Goal: Check status: Check status

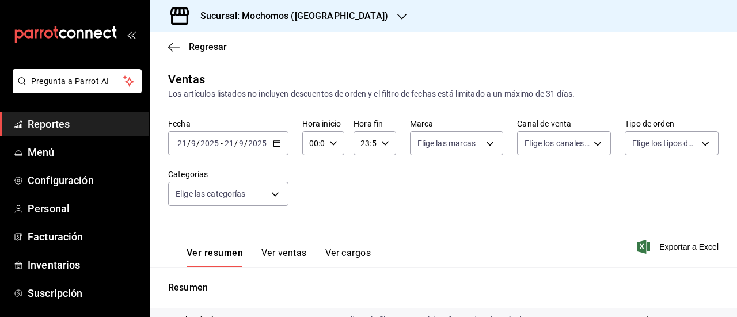
scroll to position [234, 0]
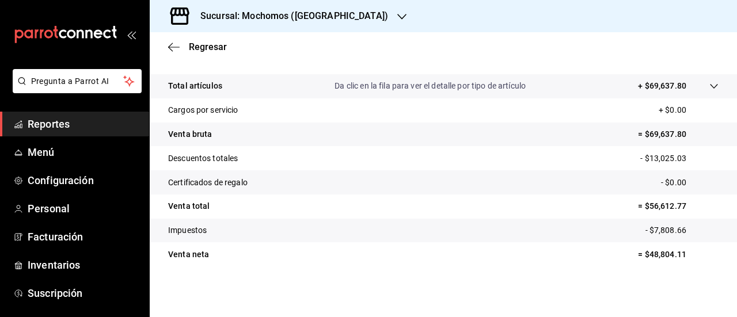
click at [259, 9] on div "Sucursal: Mochomos ([GEOGRAPHIC_DATA])" at bounding box center [285, 16] width 252 height 32
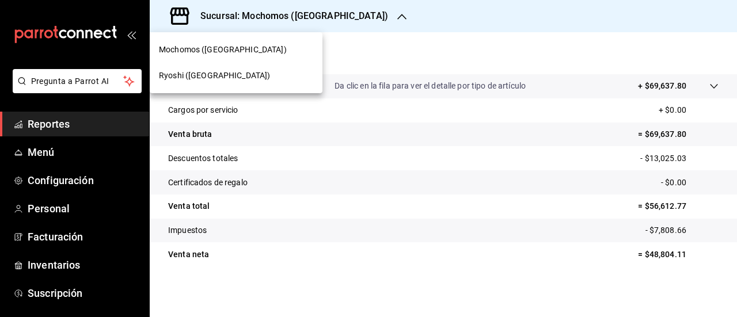
click at [205, 71] on span "Ryoshi ([GEOGRAPHIC_DATA])" at bounding box center [214, 76] width 111 height 12
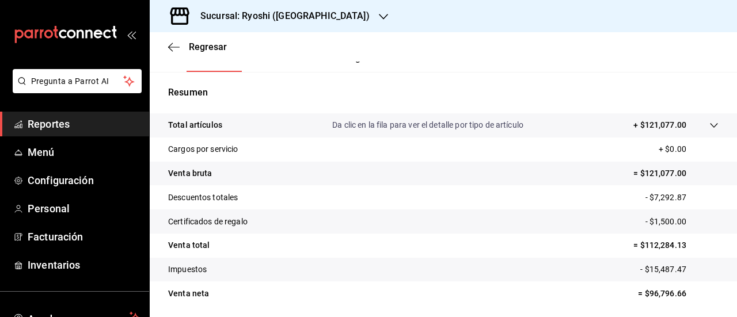
scroll to position [234, 0]
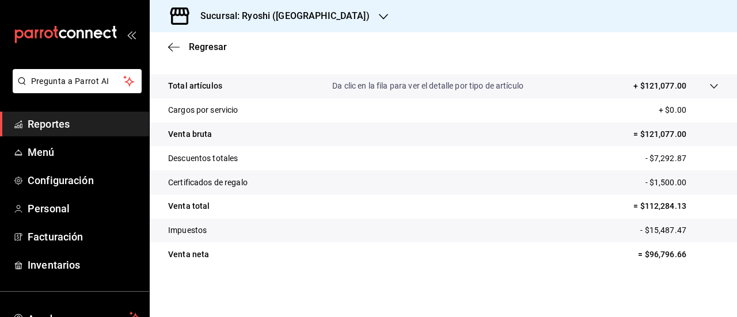
click at [262, 13] on h3 "Sucursal: Ryoshi ([GEOGRAPHIC_DATA])" at bounding box center [280, 16] width 178 height 14
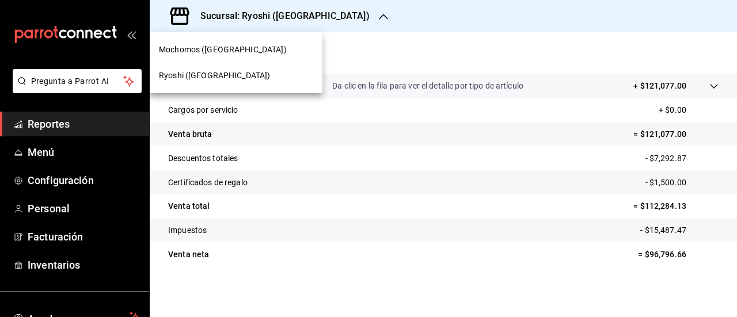
click at [233, 47] on span "Mochomos ([GEOGRAPHIC_DATA])" at bounding box center [223, 50] width 128 height 12
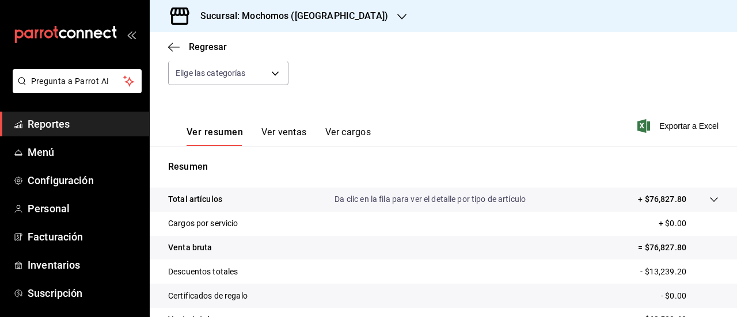
scroll to position [234, 0]
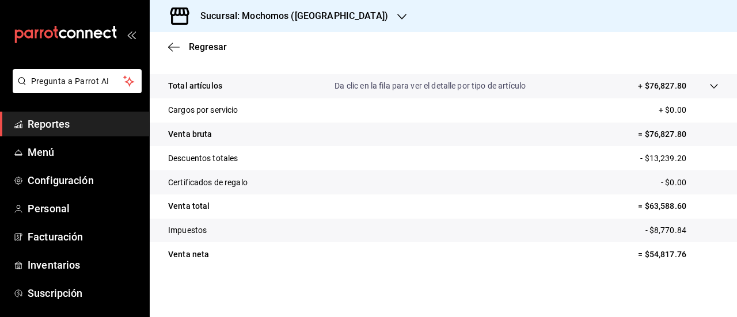
click at [250, 12] on h3 "Sucursal: Mochomos ([GEOGRAPHIC_DATA])" at bounding box center [289, 16] width 197 height 14
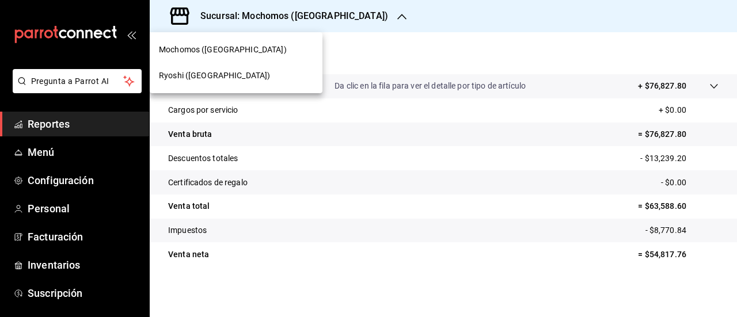
click at [221, 70] on div "Ryoshi ([GEOGRAPHIC_DATA])" at bounding box center [236, 76] width 154 height 12
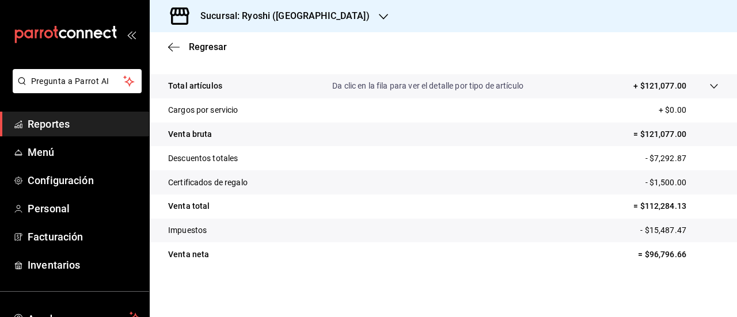
scroll to position [227, 0]
